Goal: Check status: Check status

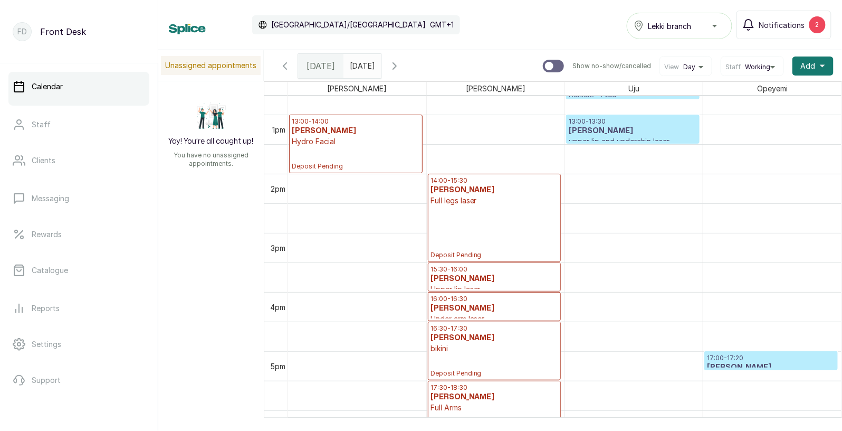
scroll to position [755, 0]
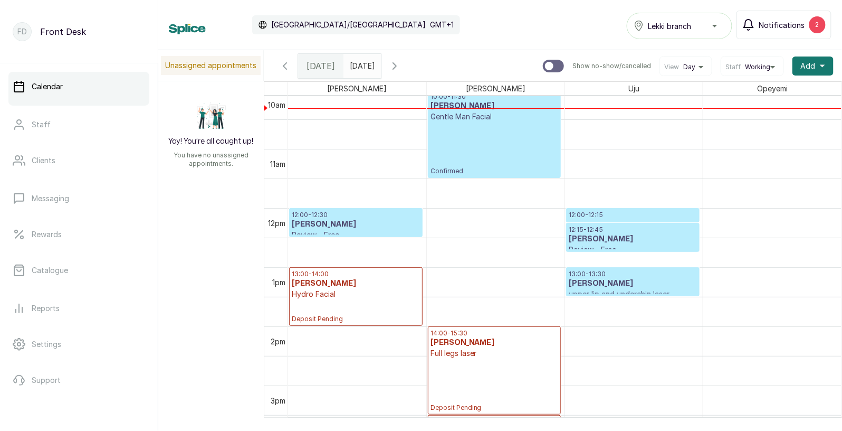
click at [784, 21] on span "Notifications" at bounding box center [782, 25] width 46 height 11
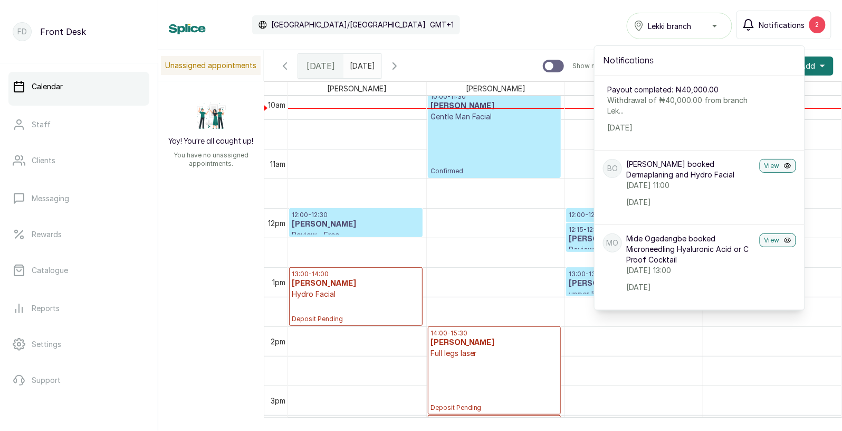
click at [784, 21] on span "Notifications" at bounding box center [782, 25] width 46 height 11
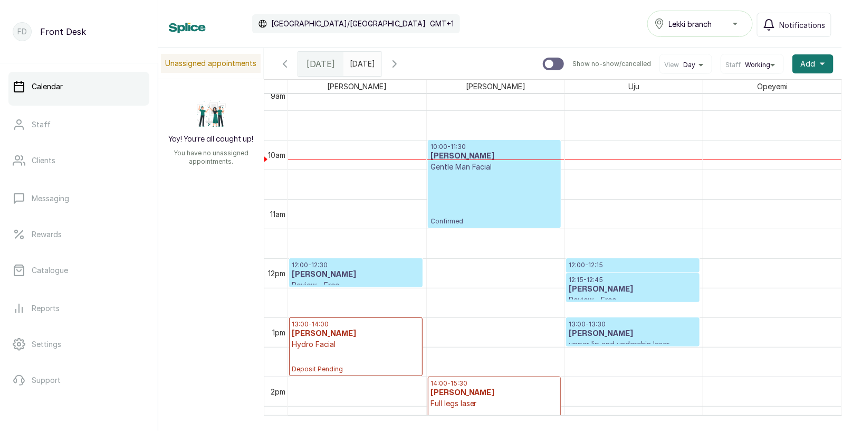
scroll to position [554, 0]
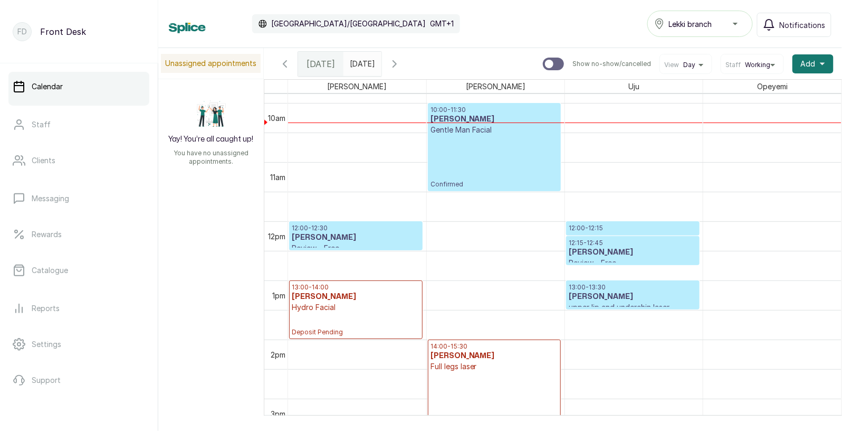
click at [308, 232] on p "12:00 - 12:30" at bounding box center [356, 228] width 128 height 8
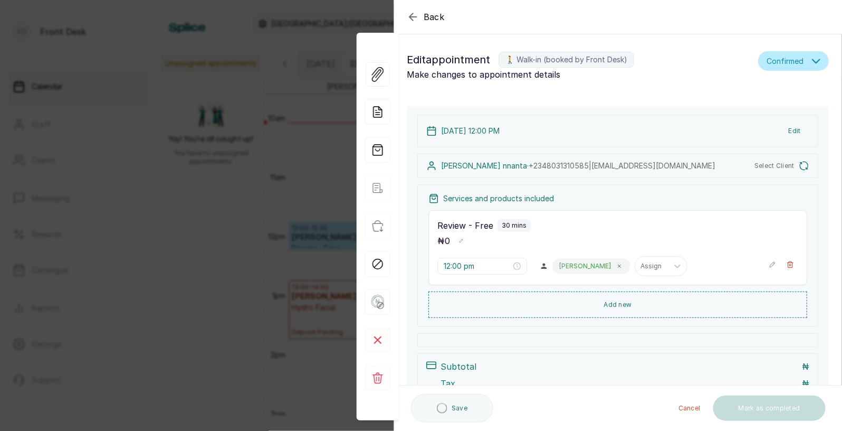
scroll to position [36, 0]
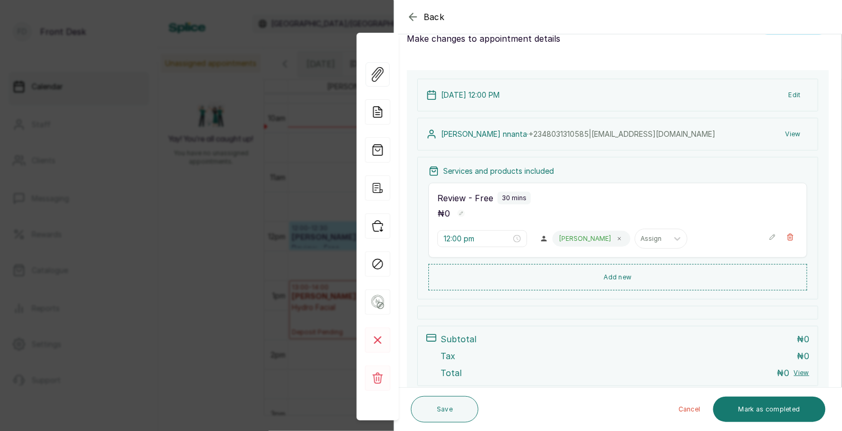
click at [201, 230] on div "Back Appointment Details Edit appointment 🚶 Walk-in (booked by Front Desk) Make…" at bounding box center [421, 215] width 842 height 431
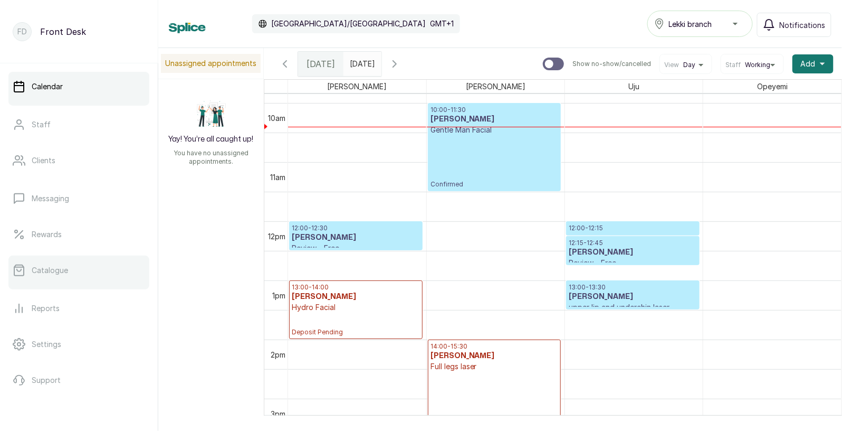
click at [59, 270] on p "Catalogue" at bounding box center [50, 270] width 36 height 11
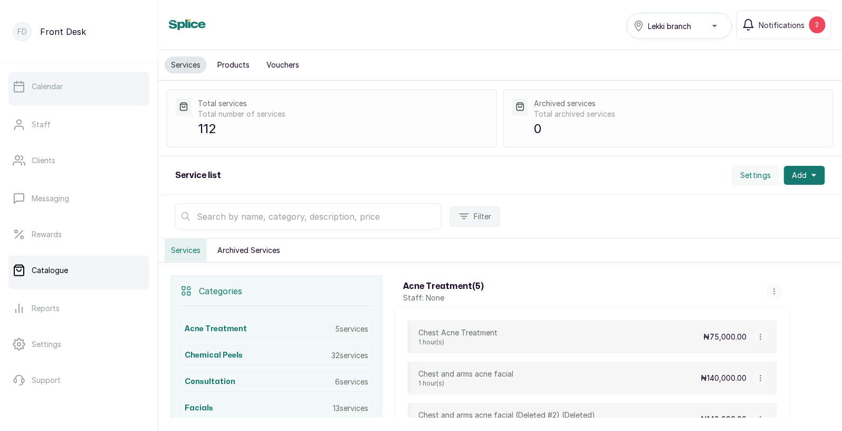
click at [52, 85] on p "Calendar" at bounding box center [47, 86] width 31 height 11
